Goal: Download file/media

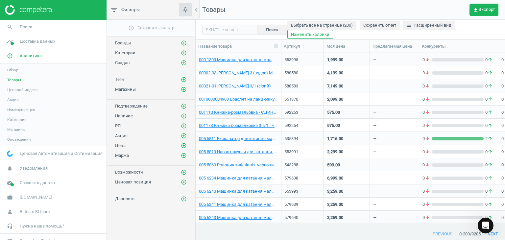
scroll to position [165, 305]
click at [43, 40] on span "Доставка данных" at bounding box center [38, 41] width 36 height 6
click at [19, 96] on span "Магазины" at bounding box center [16, 95] width 18 height 5
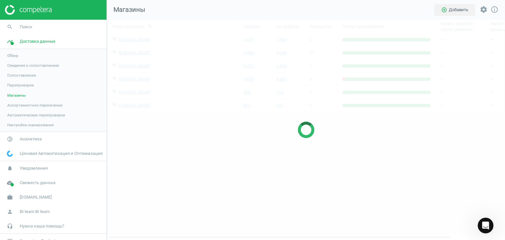
scroll to position [230, 408]
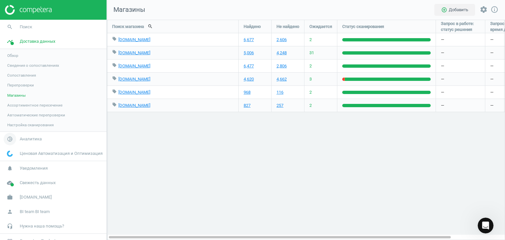
click at [31, 139] on span "Аналитика" at bounding box center [31, 139] width 22 height 6
click at [17, 83] on link "Товары" at bounding box center [53, 80] width 107 height 10
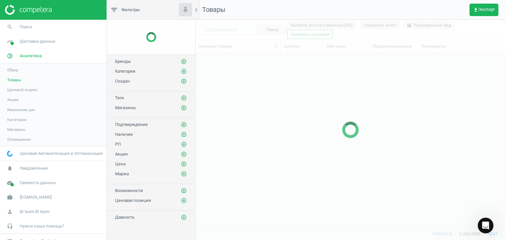
scroll to position [165, 305]
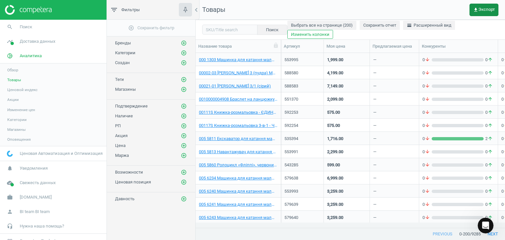
click at [483, 11] on span "get_app Экспорт" at bounding box center [484, 9] width 22 height 5
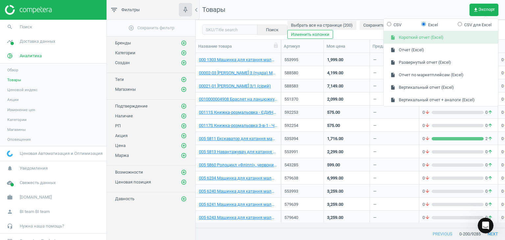
click at [419, 41] on button "insert_drive_file Короткий отчет (Excel)" at bounding box center [441, 37] width 115 height 13
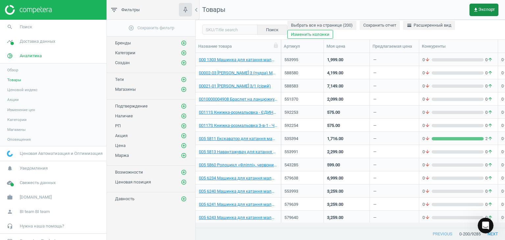
click at [478, 11] on icon "get_app" at bounding box center [475, 9] width 5 height 5
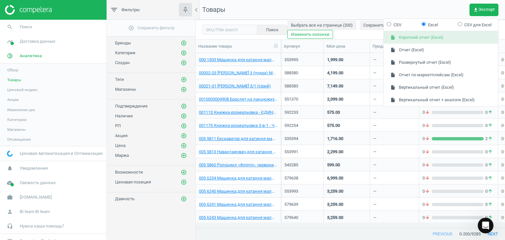
click at [420, 39] on button "insert_drive_file Короткий отчет (Excel)" at bounding box center [441, 37] width 115 height 13
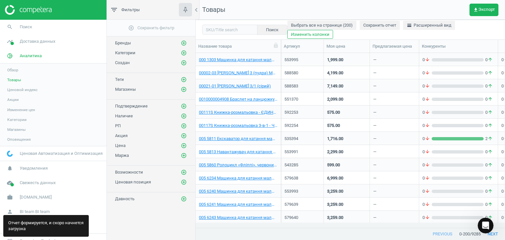
click at [383, 13] on nav "Товары get_app Экспорт" at bounding box center [351, 10] width 310 height 20
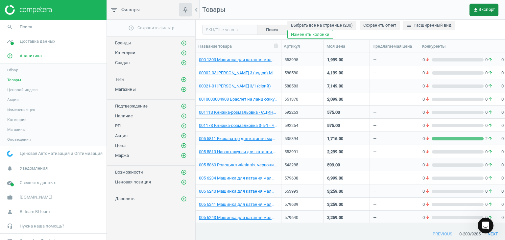
click at [479, 8] on span "get_app Экспорт" at bounding box center [484, 9] width 22 height 5
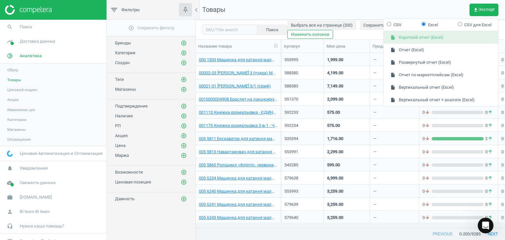
click at [444, 35] on button "insert_drive_file Короткий отчет (Excel)" at bounding box center [441, 37] width 115 height 13
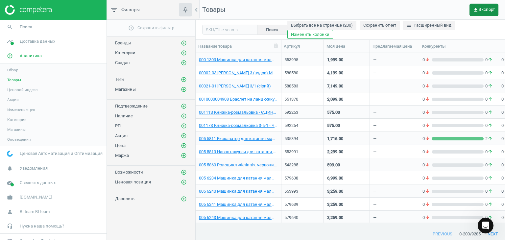
click at [477, 9] on icon "get_app" at bounding box center [475, 9] width 5 height 5
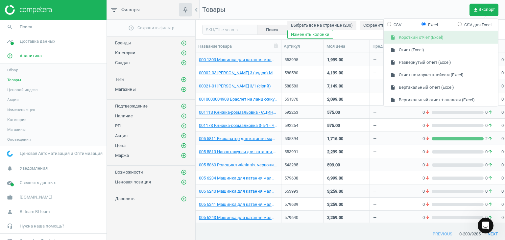
click at [441, 40] on button "insert_drive_file Короткий отчет (Excel)" at bounding box center [441, 37] width 115 height 13
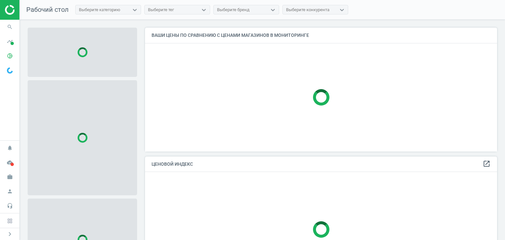
scroll to position [134, 357]
click at [6, 40] on icon "timeline" at bounding box center [10, 41] width 13 height 13
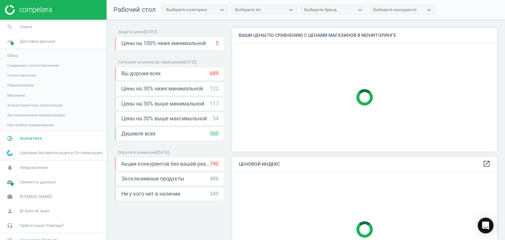
scroll to position [3, 3]
click at [38, 140] on span "Аналитика" at bounding box center [31, 139] width 22 height 6
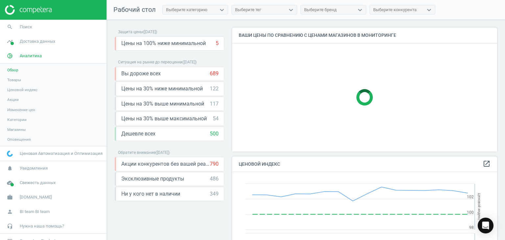
scroll to position [162, 270]
click at [17, 80] on span "Товары" at bounding box center [14, 79] width 14 height 5
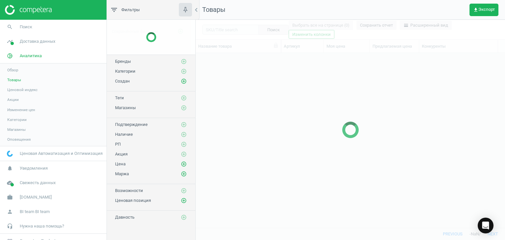
scroll to position [165, 305]
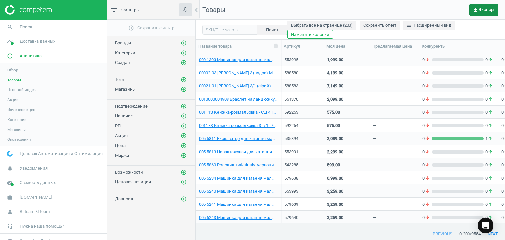
click at [479, 9] on span "get_app Экспорт" at bounding box center [484, 9] width 22 height 5
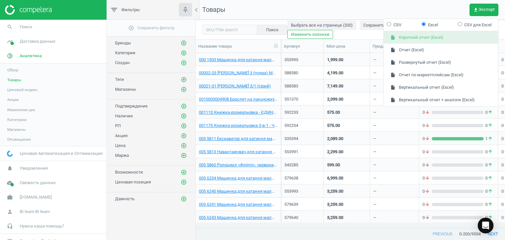
click at [430, 37] on button "insert_drive_file Короткий отчет (Excel)" at bounding box center [441, 37] width 115 height 13
